Goal: Task Accomplishment & Management: Use online tool/utility

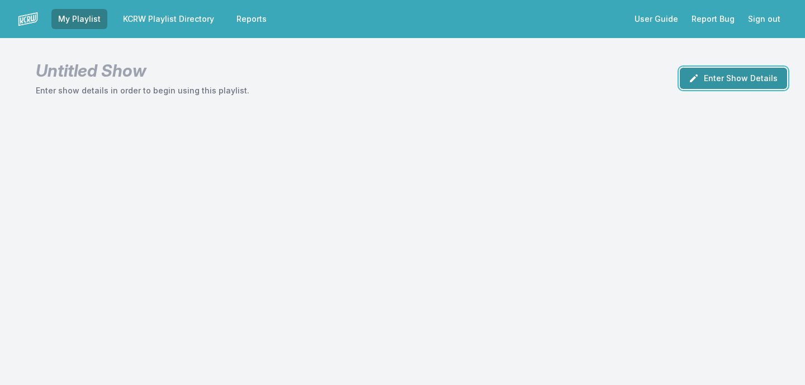
click at [746, 74] on button "Enter Show Details" at bounding box center [733, 78] width 107 height 21
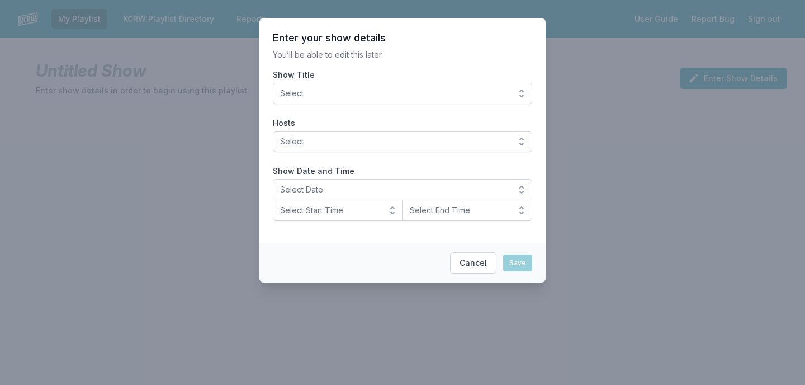
click at [435, 93] on span "Select" at bounding box center [394, 93] width 229 height 11
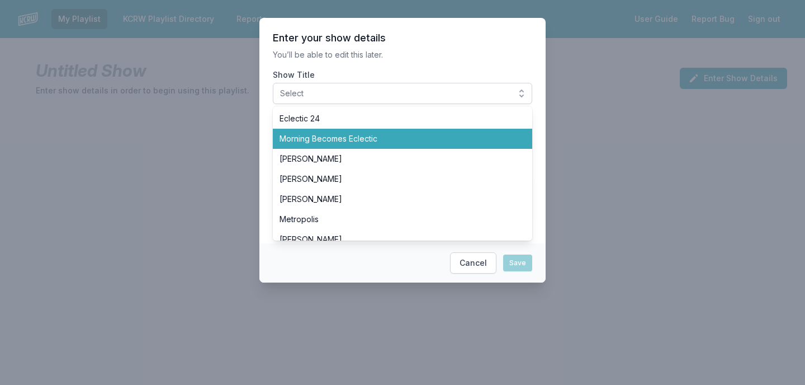
click at [403, 143] on span "Morning Becomes Eclectic" at bounding box center [395, 138] width 233 height 11
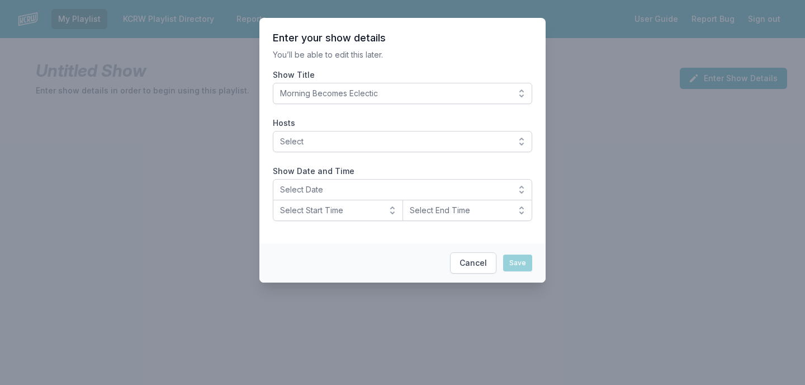
click at [423, 64] on section "Enter your show details You’ll be able to edit this later. Show Title Morning B…" at bounding box center [402, 130] width 286 height 225
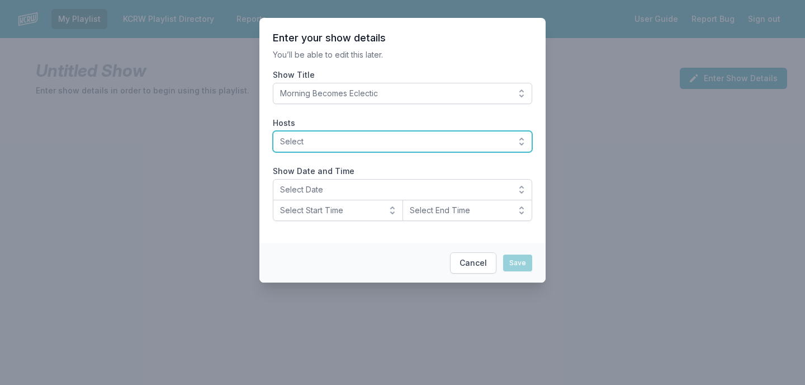
click at [349, 138] on span "Select" at bounding box center [394, 141] width 229 height 11
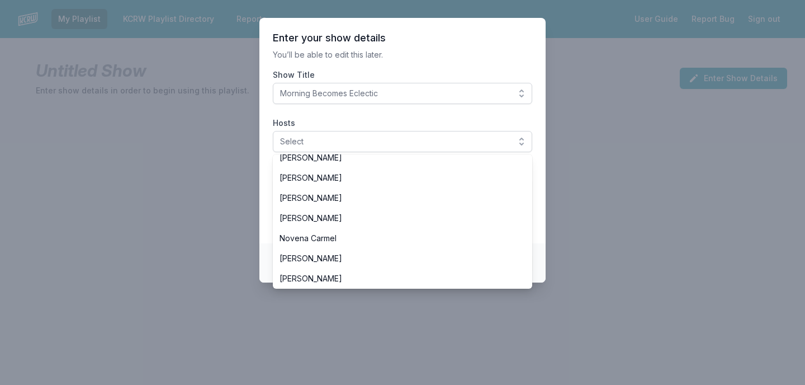
scroll to position [217, 0]
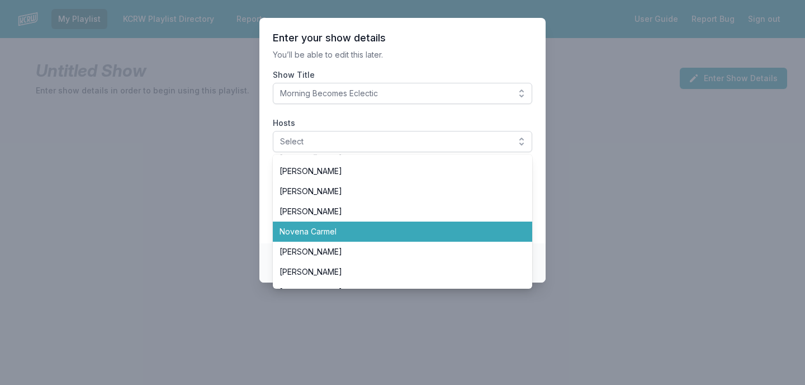
click at [353, 230] on span "Novena Carmel" at bounding box center [395, 231] width 233 height 11
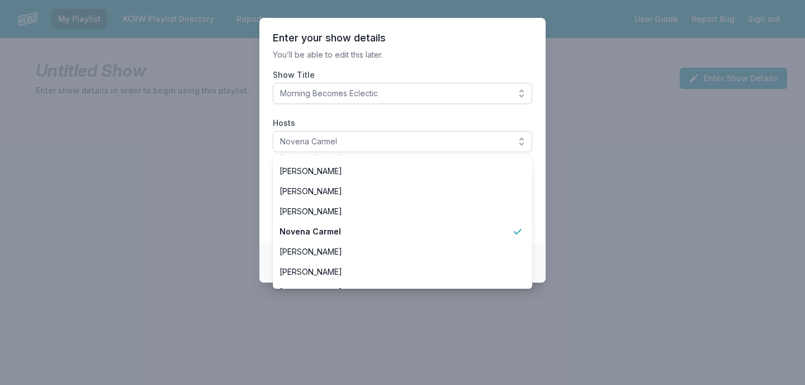
click at [438, 59] on p "You’ll be able to edit this later." at bounding box center [402, 54] width 259 height 11
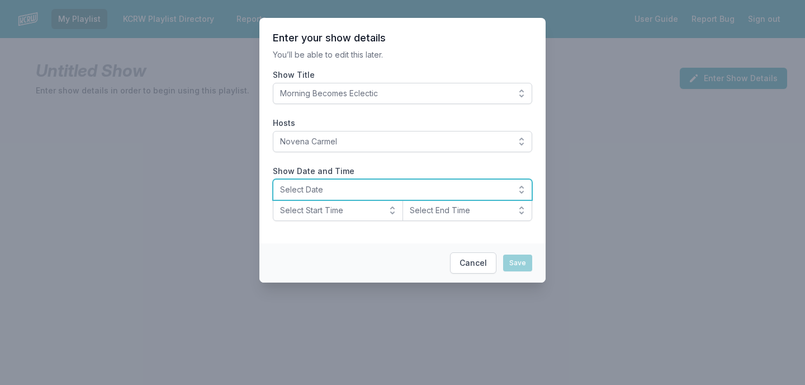
click at [335, 186] on span "Select Date" at bounding box center [394, 189] width 229 height 11
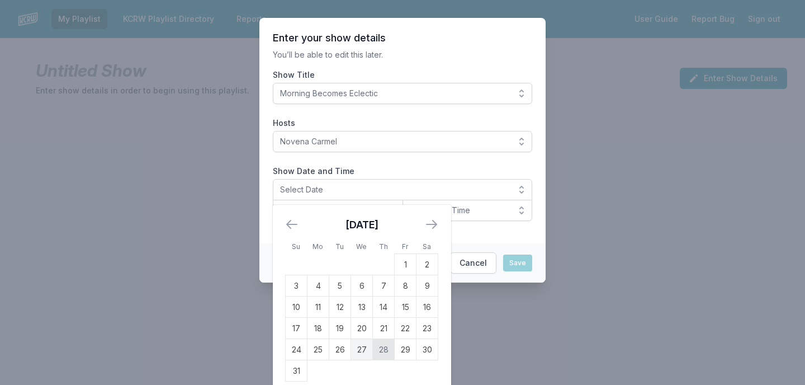
click at [387, 350] on td "28" at bounding box center [384, 349] width 22 height 21
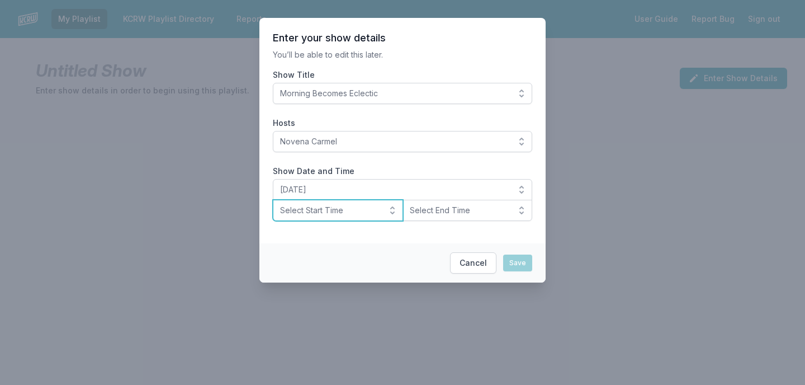
click at [376, 211] on span "Select Start Time" at bounding box center [330, 210] width 100 height 11
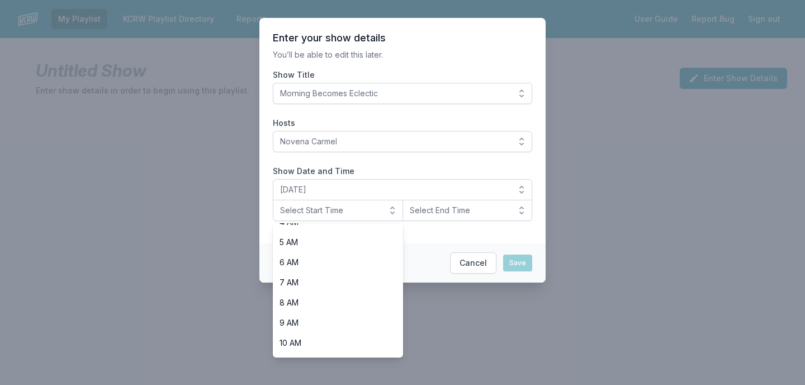
scroll to position [140, 0]
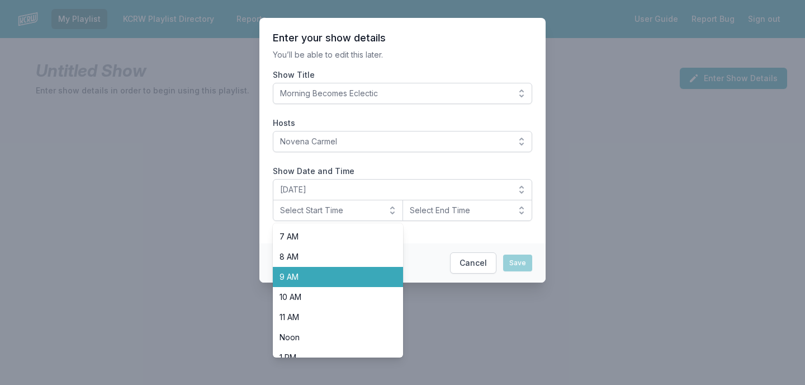
click at [338, 279] on span "9 AM" at bounding box center [330, 276] width 103 height 11
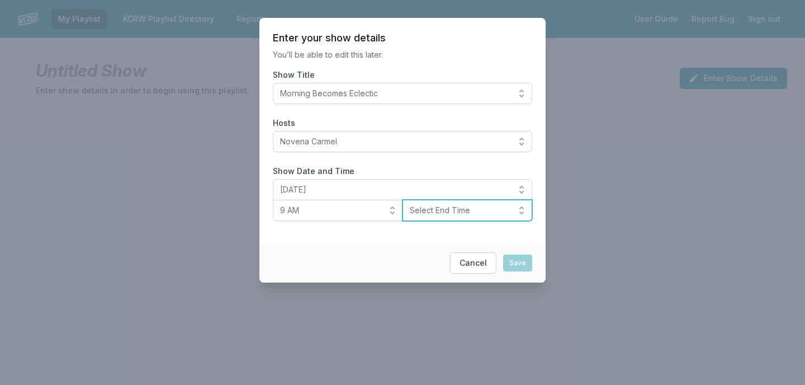
click at [435, 206] on span "Select End Time" at bounding box center [460, 210] width 100 height 11
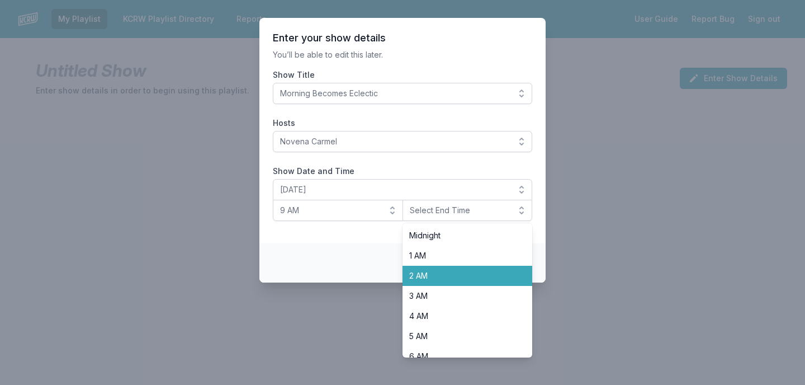
scroll to position [177, 0]
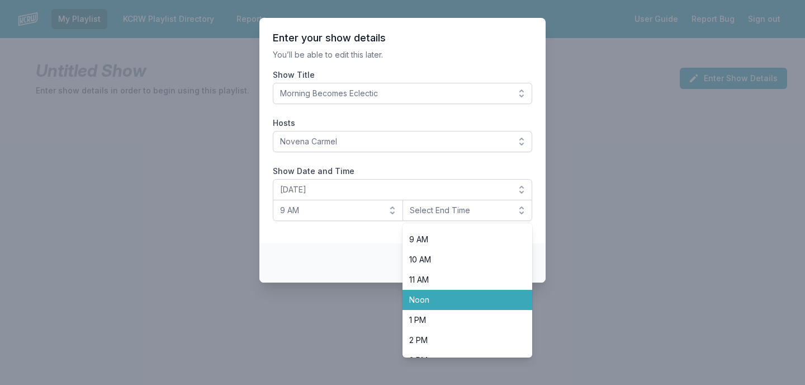
click at [425, 294] on span "Noon" at bounding box center [460, 299] width 103 height 11
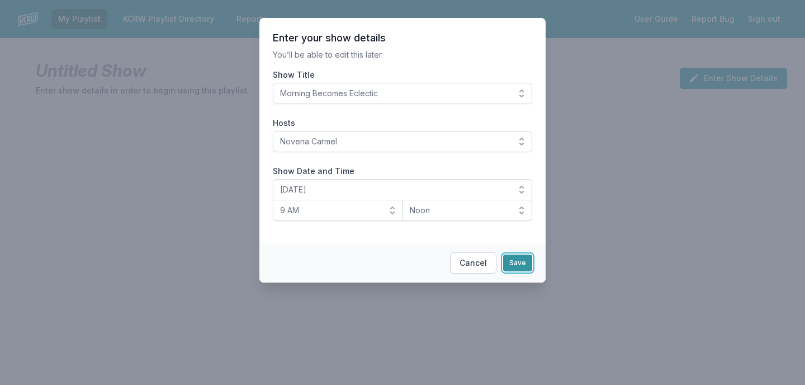
click at [521, 260] on button "Save" at bounding box center [517, 262] width 29 height 17
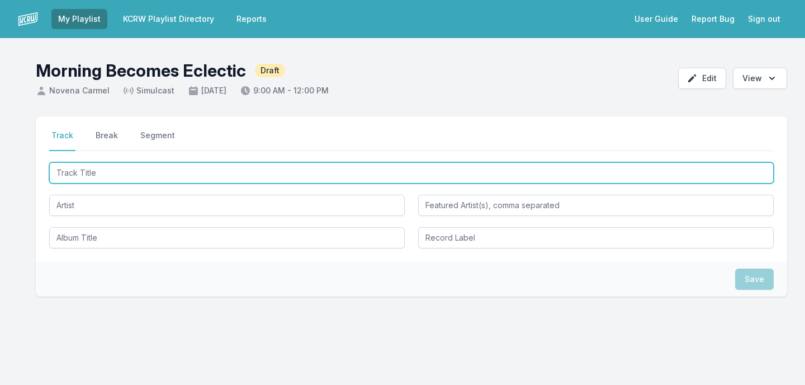
click at [139, 171] on input "Track Title" at bounding box center [411, 172] width 724 height 21
type input "Everybody Scream"
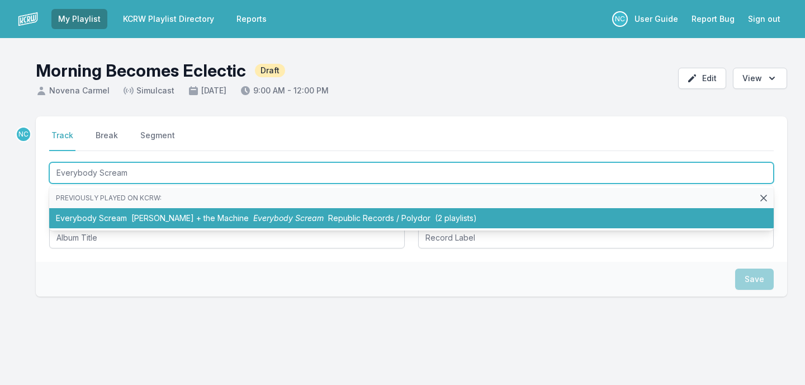
click at [121, 220] on li "Everybody Scream [PERSON_NAME] + the Machine Everybody Scream Republic Records …" at bounding box center [411, 218] width 724 height 20
